Goal: Information Seeking & Learning: Check status

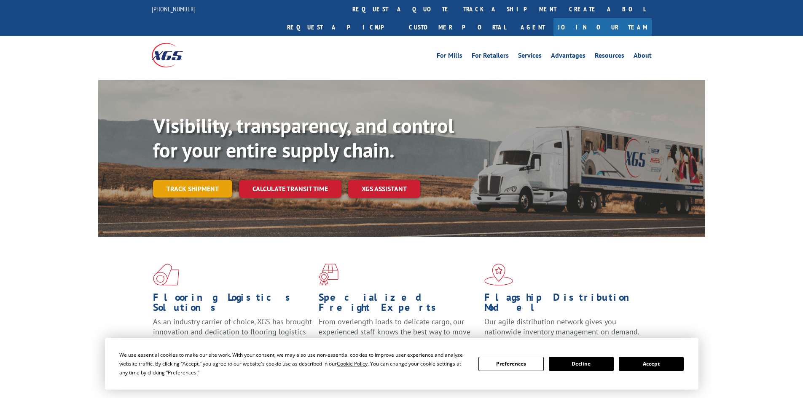
click at [182, 180] on link "Track shipment" at bounding box center [192, 189] width 79 height 18
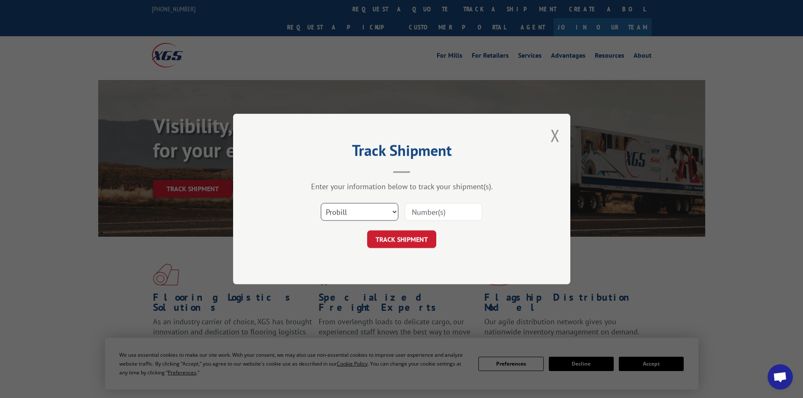
click at [394, 209] on select "Select category... Probill BOL PO" at bounding box center [360, 212] width 78 height 18
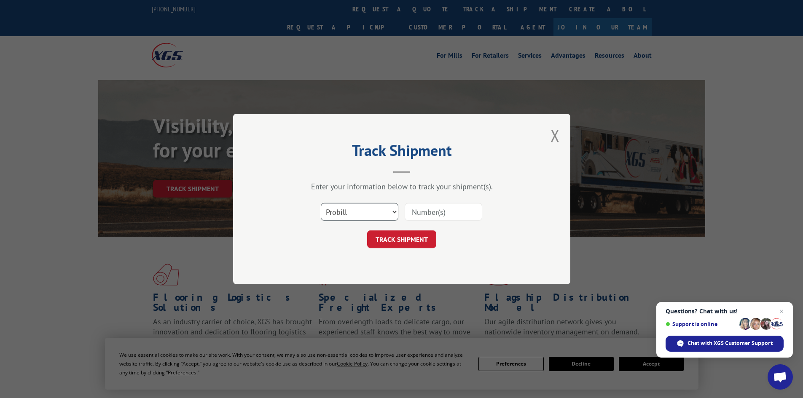
select select "bol"
click at [321, 203] on select "Select category... Probill BOL PO" at bounding box center [360, 212] width 78 height 18
click at [431, 212] on input at bounding box center [444, 212] width 78 height 18
type input "5544217"
click at [367, 231] on button "TRACK SHIPMENT" at bounding box center [401, 240] width 69 height 18
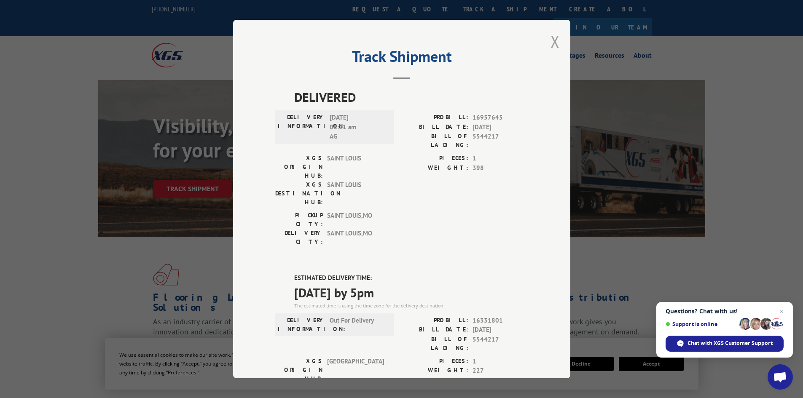
click at [554, 37] on button "Close modal" at bounding box center [554, 41] width 9 height 22
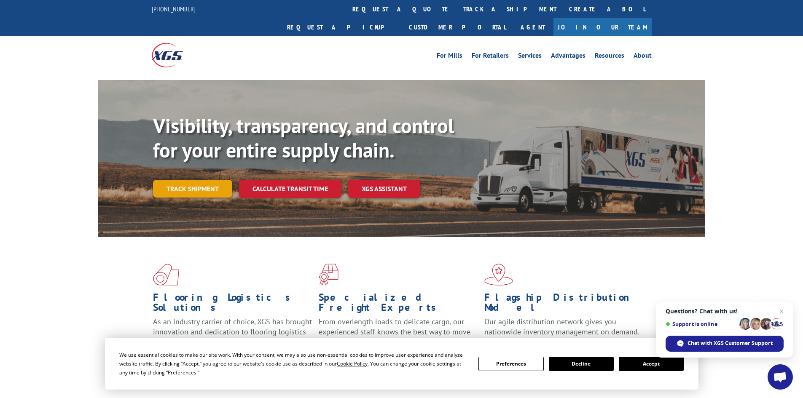
click at [210, 180] on link "Track shipment" at bounding box center [192, 189] width 79 height 18
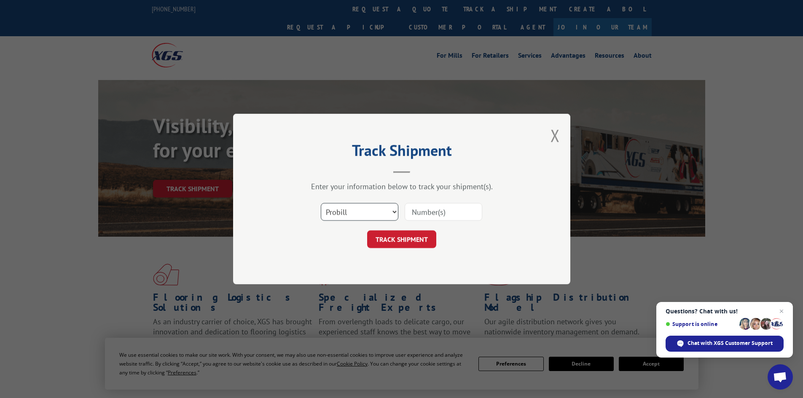
click at [330, 213] on select "Select category... Probill BOL PO" at bounding box center [360, 212] width 78 height 18
select select "bol"
click at [321, 203] on select "Select category... Probill BOL PO" at bounding box center [360, 212] width 78 height 18
drag, startPoint x: 421, startPoint y: 210, endPoint x: 440, endPoint y: 247, distance: 41.7
click at [422, 210] on input at bounding box center [444, 212] width 78 height 18
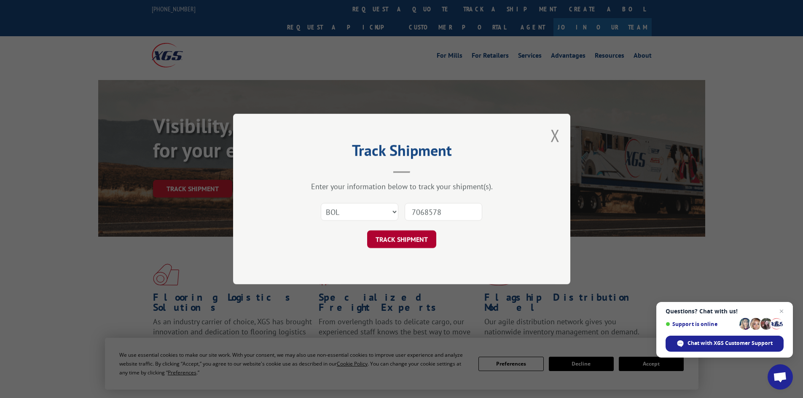
type input "7068578"
click at [399, 233] on button "TRACK SHIPMENT" at bounding box center [401, 240] width 69 height 18
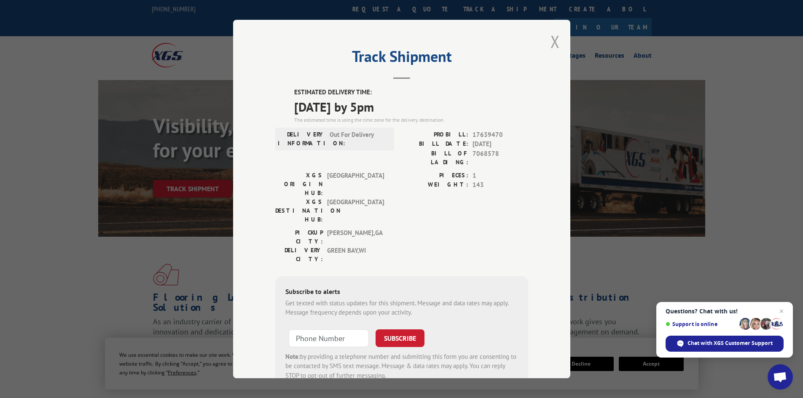
click at [550, 39] on button "Close modal" at bounding box center [554, 41] width 9 height 22
